Goal: Complete application form: Complete application form

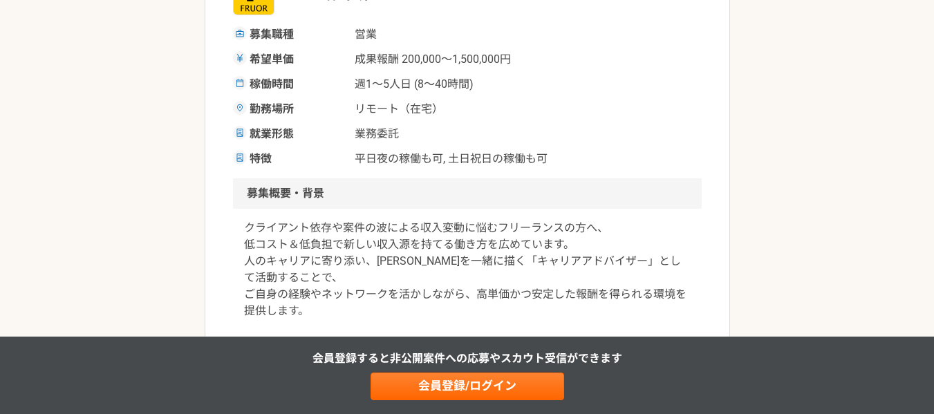
scroll to position [333, 0]
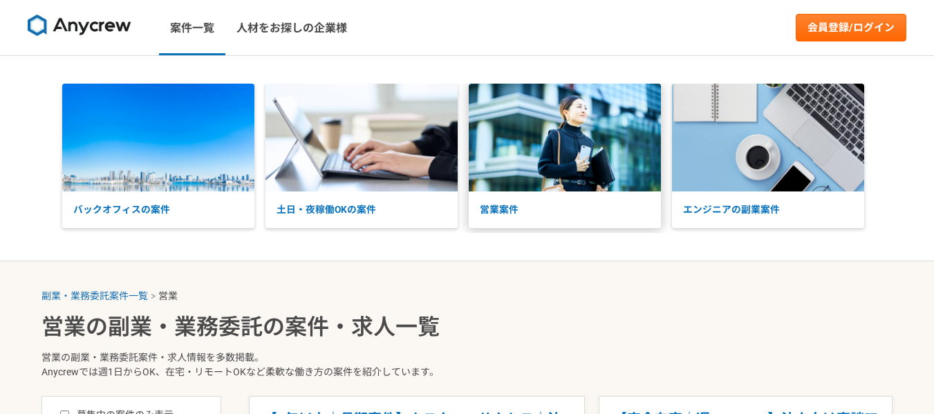
click at [592, 157] on img at bounding box center [565, 138] width 192 height 108
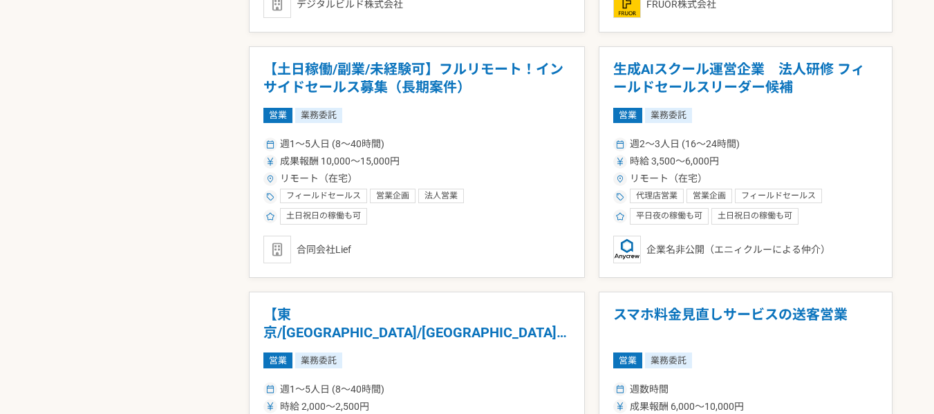
scroll to position [1331, 0]
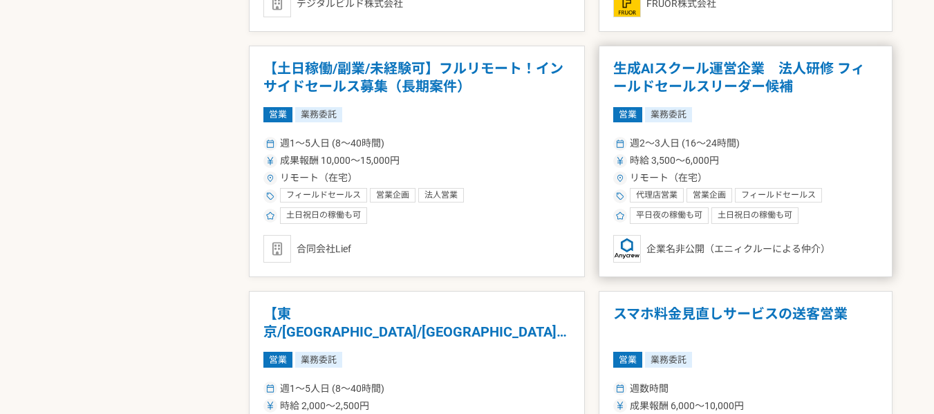
click at [716, 88] on h1 "生成AIスクール運営企業　法人研修 フィールドセールスリーダー候補" at bounding box center [745, 77] width 265 height 35
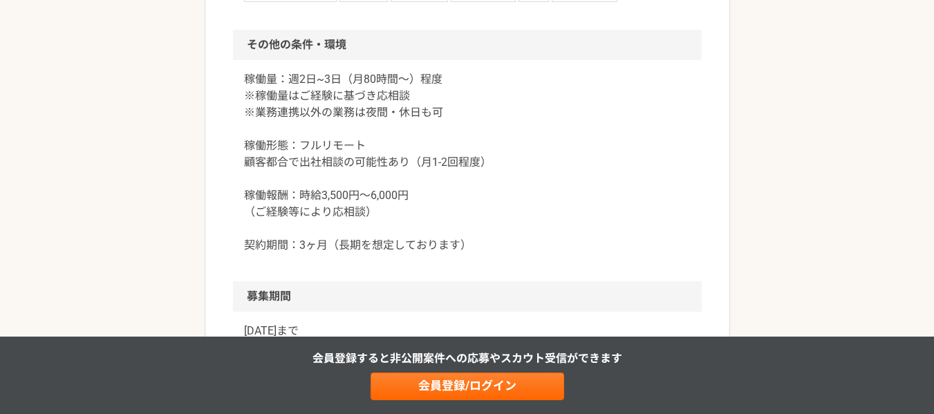
scroll to position [1680, 0]
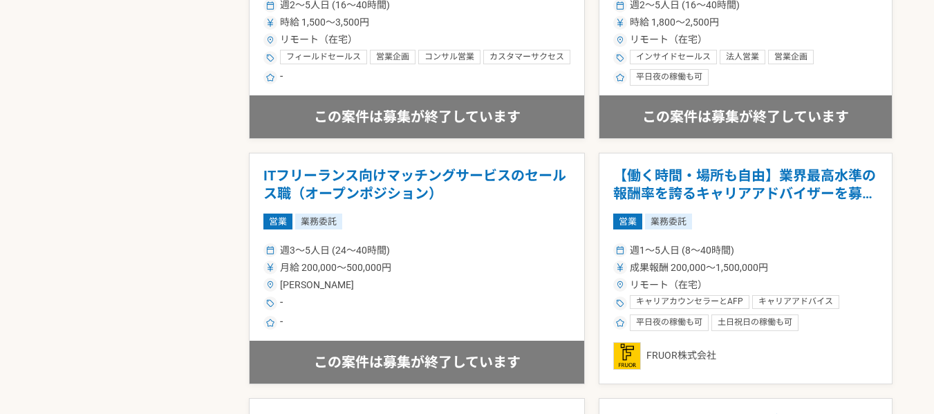
scroll to position [1962, 0]
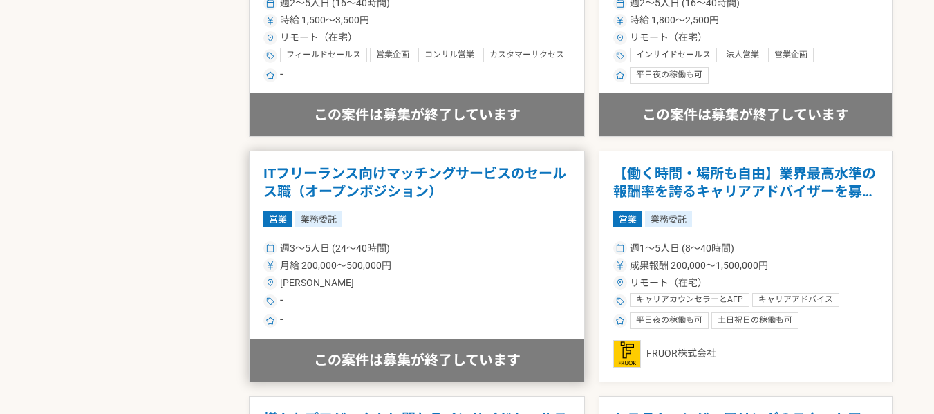
click at [393, 180] on h1 "ITフリーランス向けマッチングサービスのセールス職（オープンポジション）" at bounding box center [416, 182] width 307 height 35
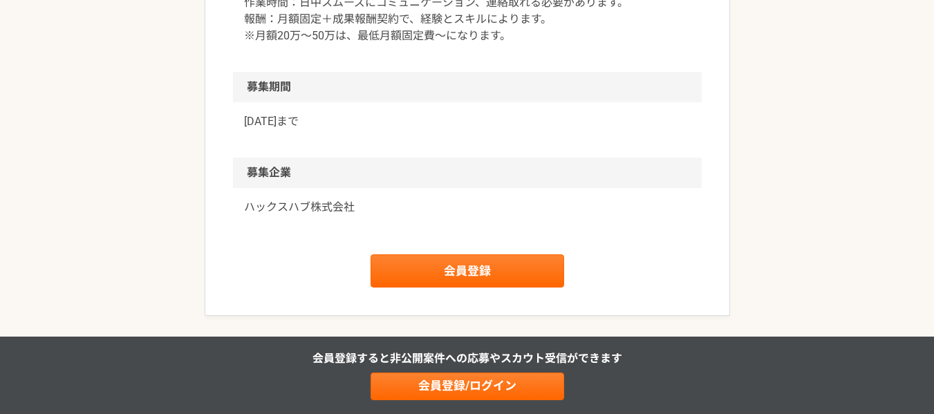
scroll to position [1216, 0]
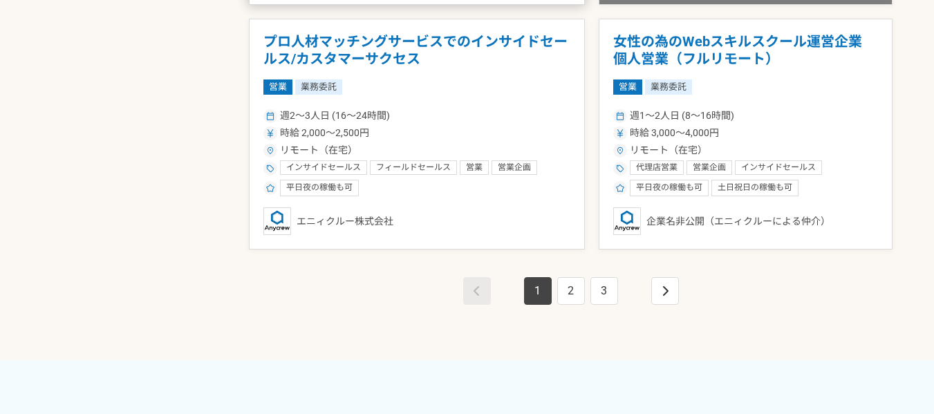
scroll to position [2586, 0]
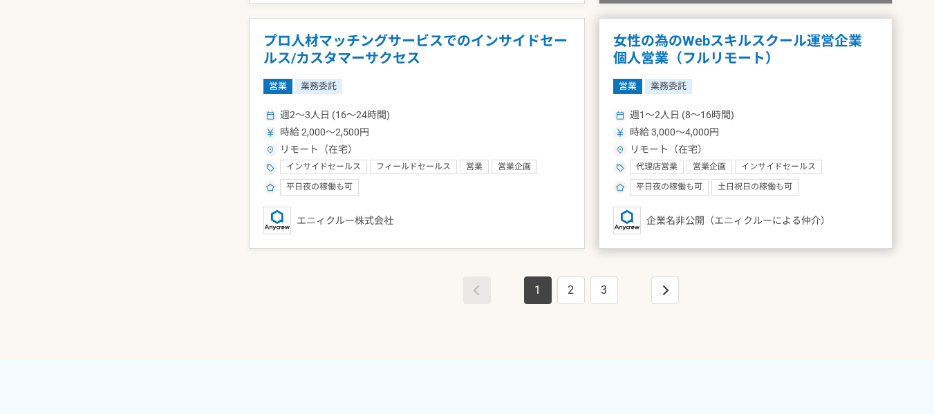
click at [718, 48] on h1 "女性の為のWebスキルスクール運営企業　個人営業（フルリモート）" at bounding box center [745, 50] width 265 height 35
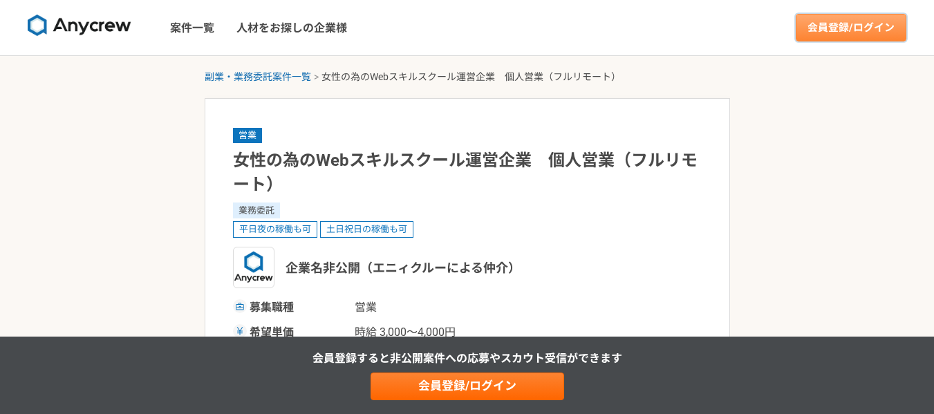
click at [841, 32] on link "会員登録/ログイン" at bounding box center [851, 28] width 111 height 28
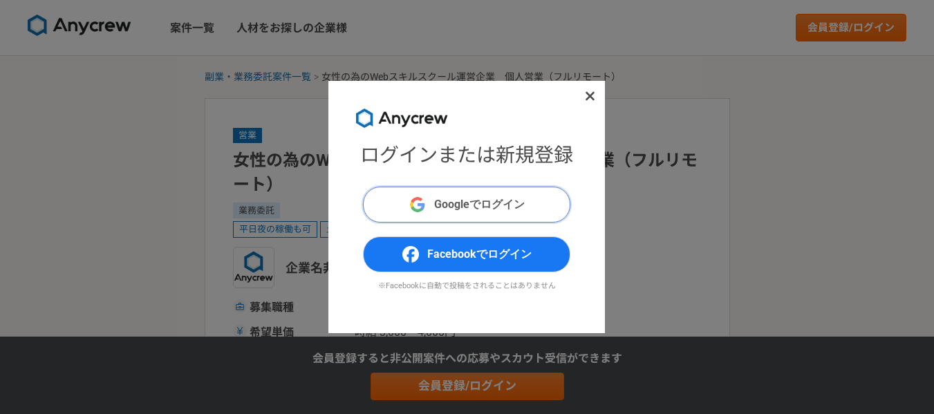
click at [478, 197] on span "Googleでログイン" at bounding box center [479, 204] width 91 height 17
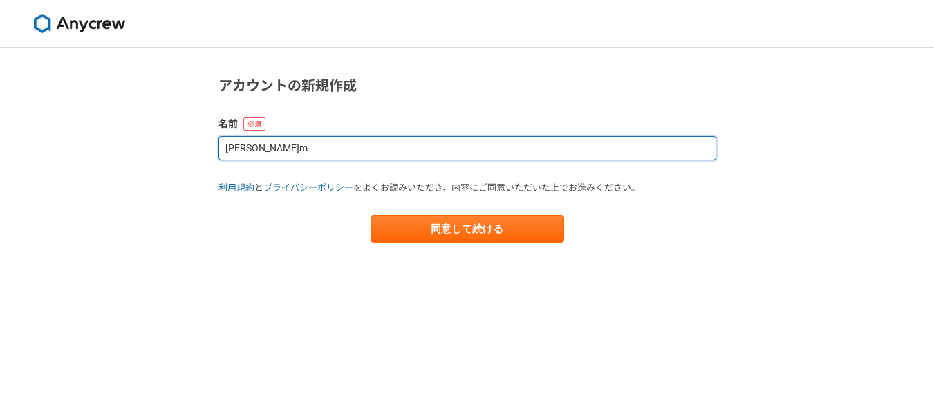
click at [366, 152] on input "大沼m" at bounding box center [468, 148] width 498 height 24
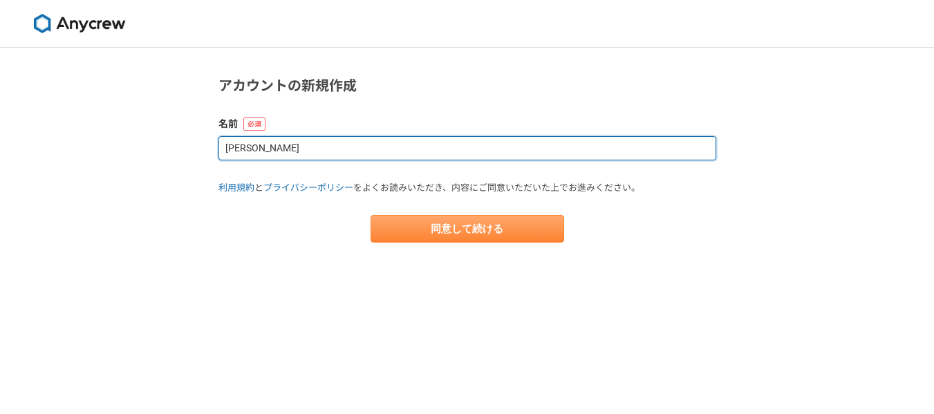
type input "大沼"
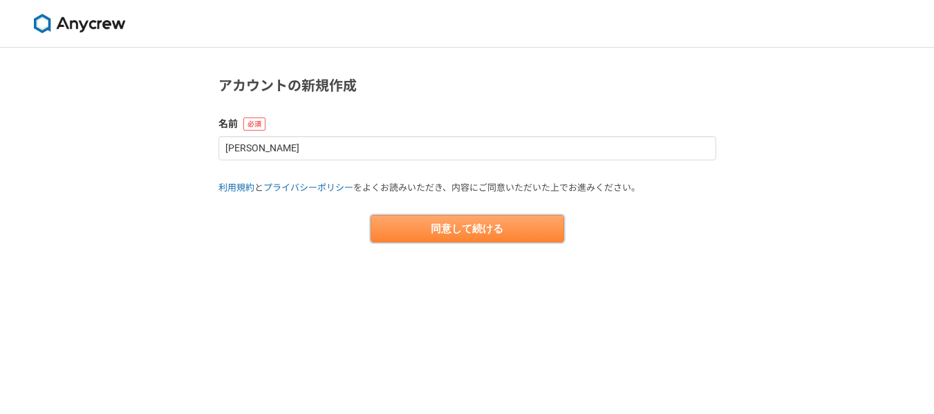
click at [438, 231] on button "同意して続ける" at bounding box center [468, 229] width 194 height 28
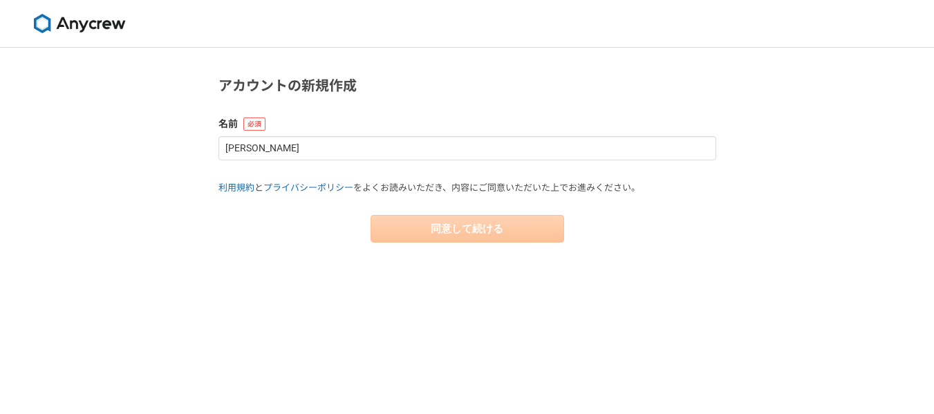
select select "13"
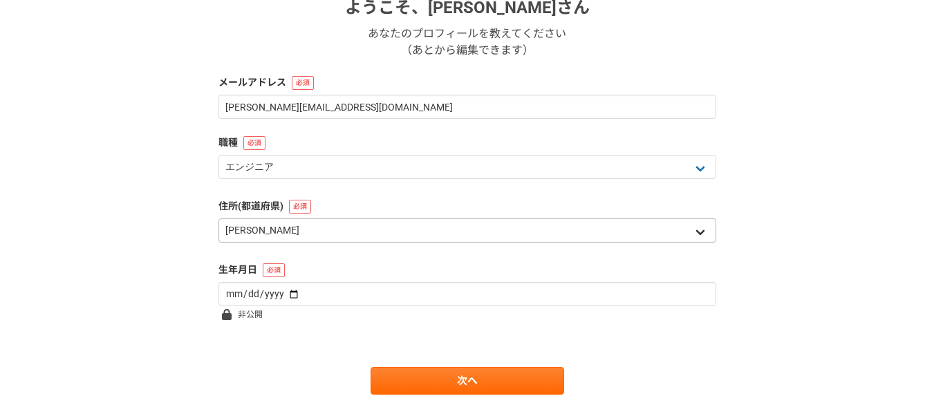
scroll to position [240, 0]
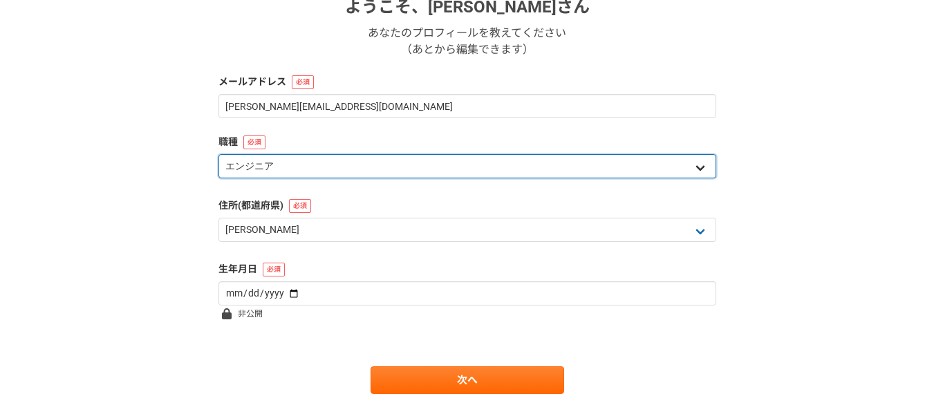
click at [429, 174] on select "エンジニア デザイナー ライター 営業 マーケティング 企画・事業開発 バックオフィス その他" at bounding box center [468, 166] width 498 height 24
select select "4"
click at [219, 154] on select "エンジニア デザイナー ライター 営業 マーケティング 企画・事業開発 バックオフィス その他" at bounding box center [468, 166] width 498 height 24
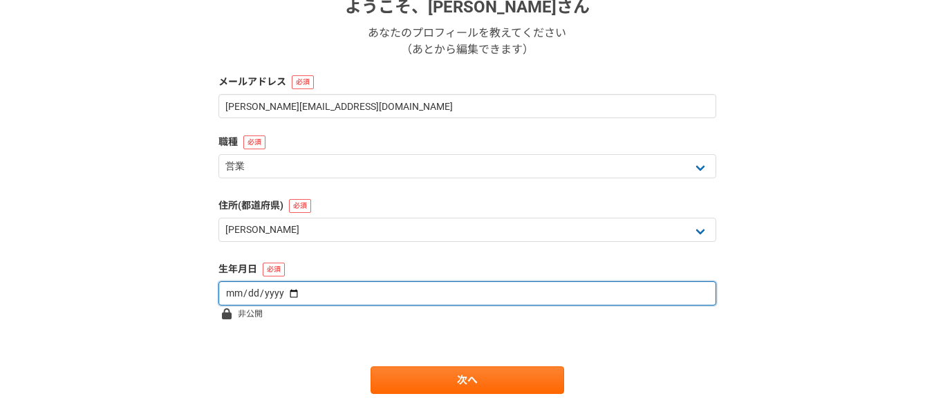
click at [351, 289] on input "date" at bounding box center [468, 293] width 498 height 24
type input "1983-08-03"
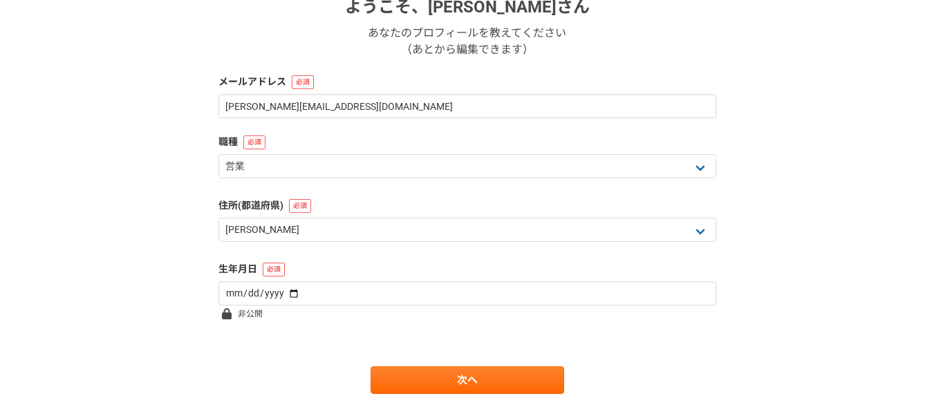
click at [418, 258] on form "ようこそ、 大沼 さん あなたのプロフィールを教えてください （あとから編集できます） メールアドレス masaya.oh.83@gmail.com 職種 エ…" at bounding box center [468, 159] width 498 height 472
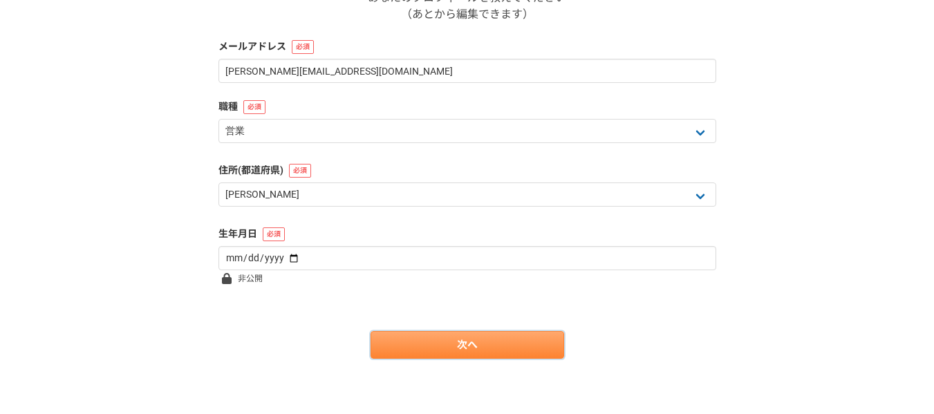
click at [452, 337] on link "次へ" at bounding box center [468, 345] width 194 height 28
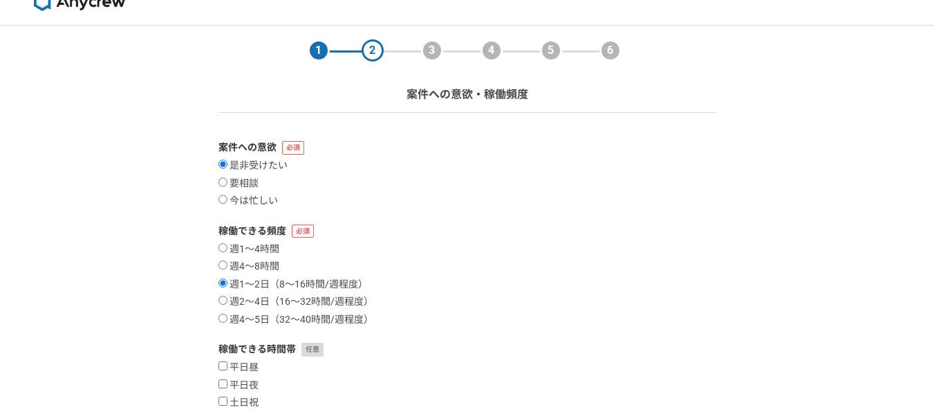
scroll to position [24, 0]
click at [224, 179] on input "要相談" at bounding box center [223, 180] width 9 height 9
radio input "true"
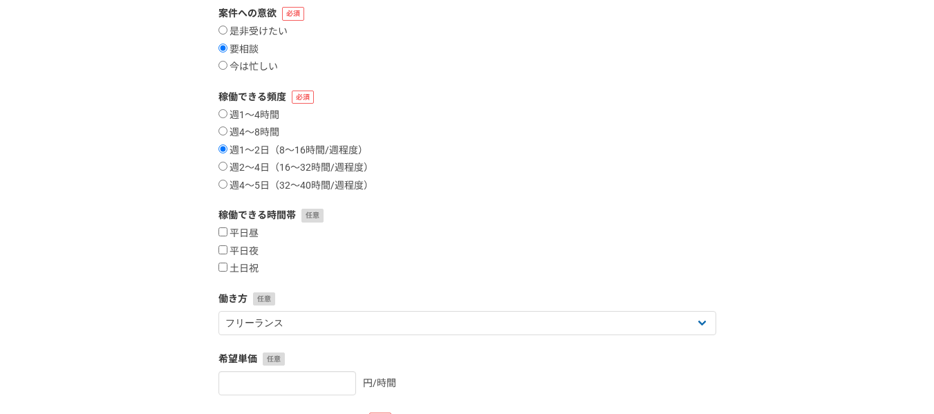
scroll to position [160, 0]
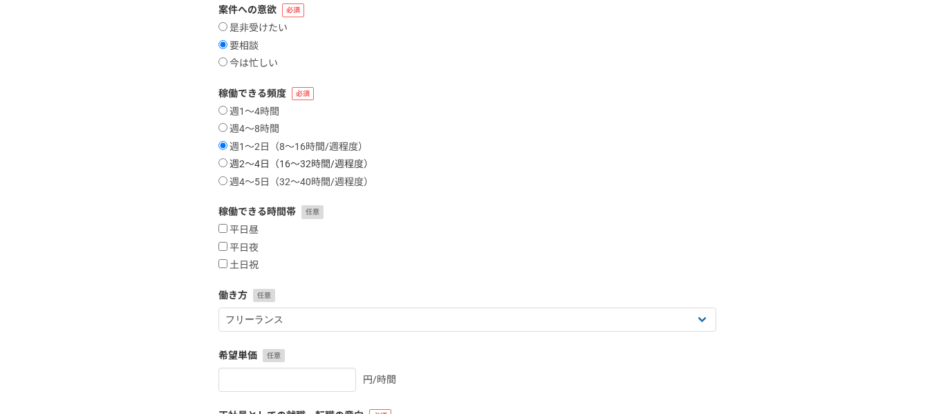
click at [223, 165] on input "週2〜4日（16〜32時間/週程度）" at bounding box center [223, 162] width 9 height 9
radio input "true"
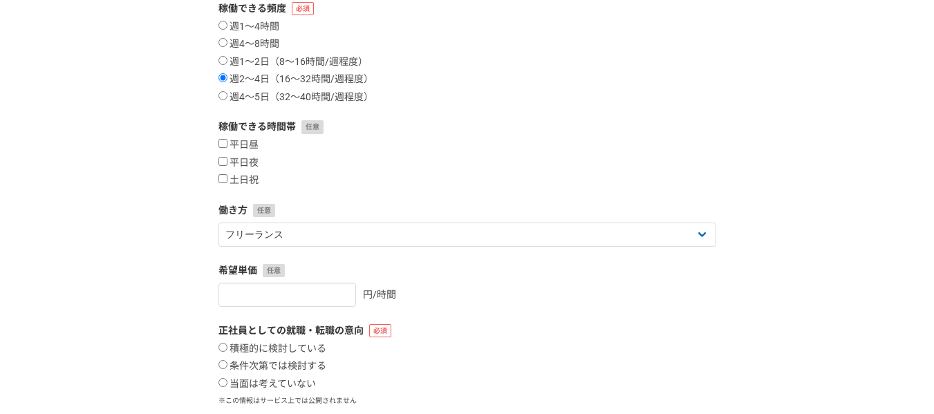
scroll to position [245, 0]
click at [221, 146] on input "平日昼" at bounding box center [223, 142] width 9 height 9
checkbox input "true"
click at [224, 160] on input "平日夜" at bounding box center [223, 160] width 9 height 9
checkbox input "true"
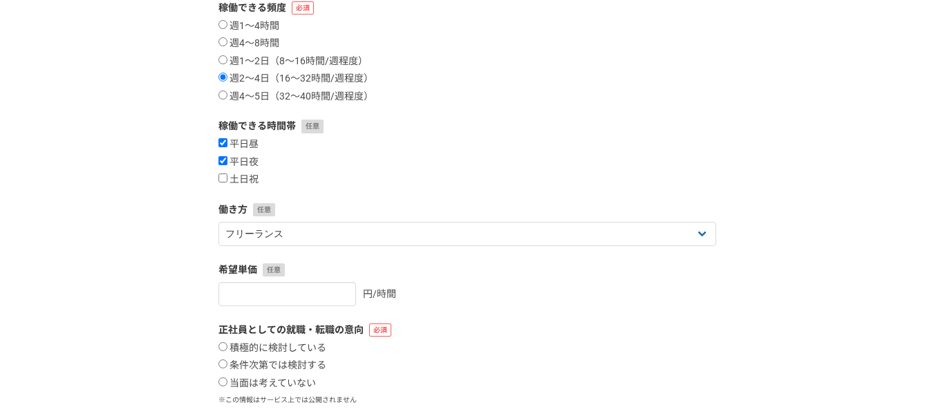
scroll to position [364, 0]
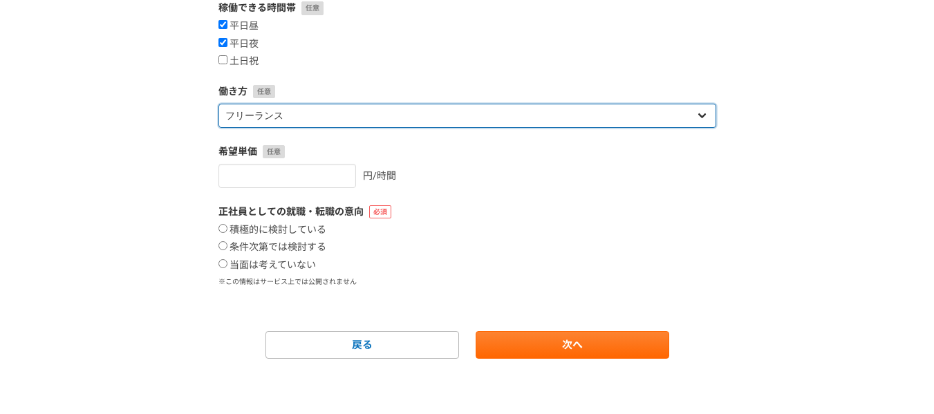
click at [528, 109] on select "フリーランス 副業 その他" at bounding box center [468, 116] width 498 height 24
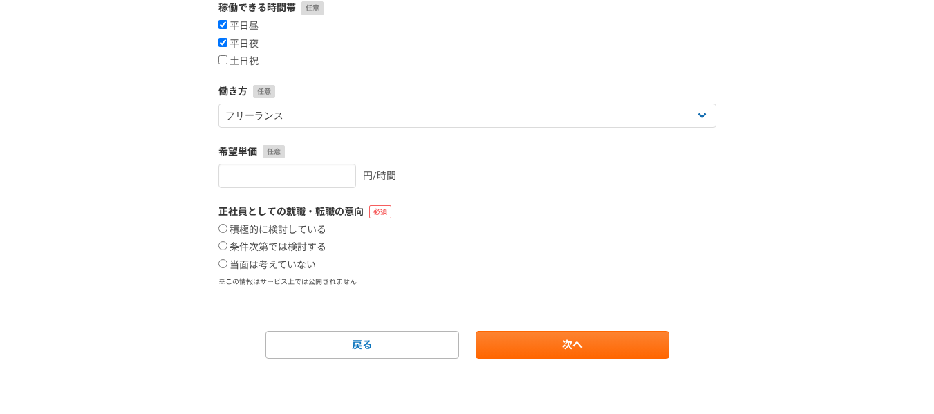
click at [503, 58] on div "平日昼 平日夜 土日祝" at bounding box center [468, 44] width 498 height 48
click at [303, 173] on input "number" at bounding box center [288, 176] width 138 height 24
type input "1"
click at [329, 174] on input "1" at bounding box center [288, 176] width 138 height 24
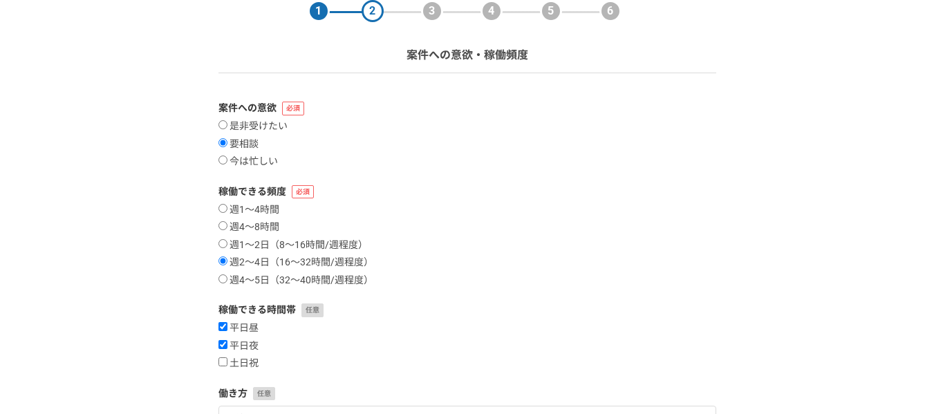
scroll to position [0, 0]
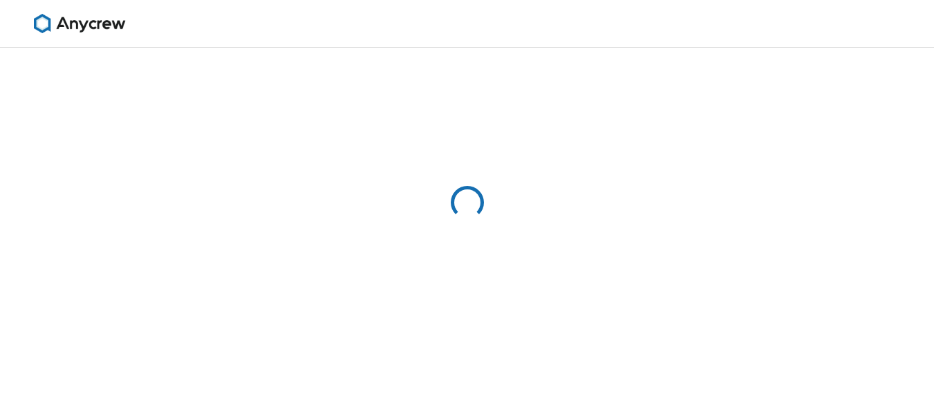
select select "13"
